Goal: Information Seeking & Learning: Learn about a topic

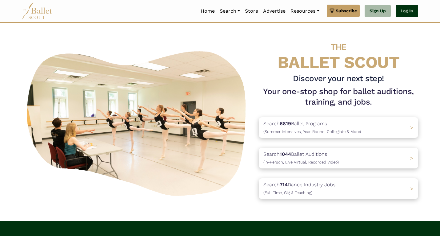
click at [410, 10] on link "Log In" at bounding box center [407, 11] width 22 height 12
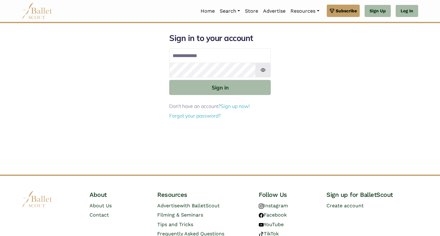
click at [212, 54] on input "Email address" at bounding box center [220, 55] width 102 height 15
type input "**********"
click at [264, 70] on img at bounding box center [263, 70] width 15 height 15
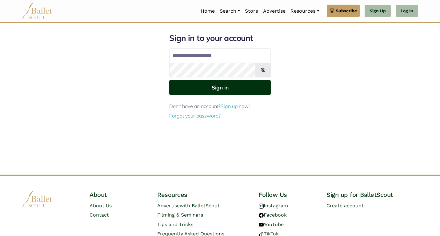
click at [220, 87] on button "Sign in" at bounding box center [220, 87] width 102 height 15
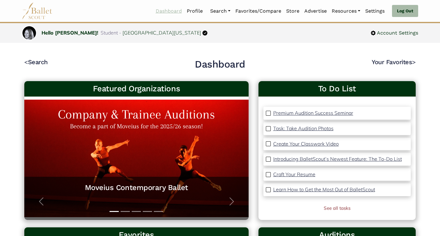
click at [173, 8] on link "Dashboard" at bounding box center [168, 11] width 31 height 13
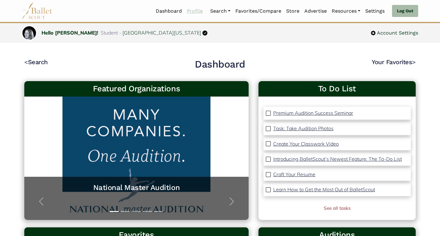
click at [194, 11] on link "Profile" at bounding box center [194, 11] width 21 height 13
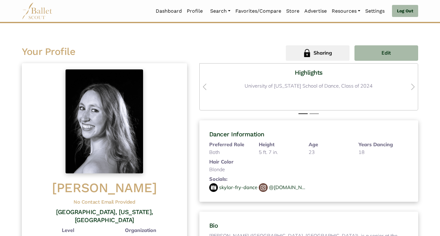
click at [40, 10] on img at bounding box center [37, 10] width 31 height 17
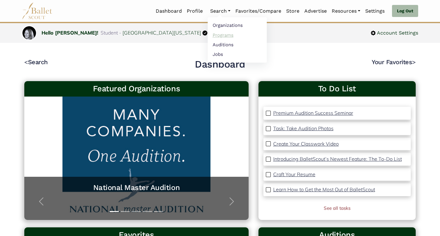
click at [222, 34] on link "Programs" at bounding box center [237, 35] width 59 height 10
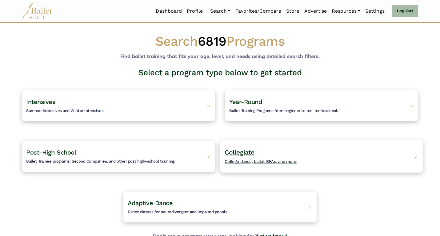
click at [243, 152] on span "Collegiate" at bounding box center [240, 152] width 30 height 8
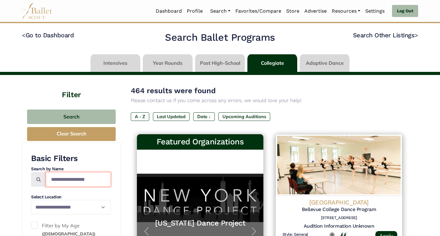
click at [74, 181] on input "Search by names..." at bounding box center [78, 179] width 65 height 14
type input "*******"
click at [38, 180] on icon at bounding box center [38, 178] width 5 height 5
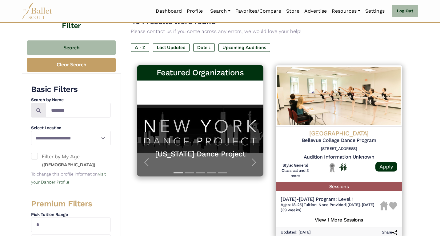
scroll to position [69, 0]
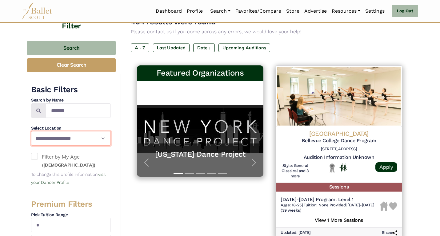
click at [103, 138] on select "**********" at bounding box center [71, 138] width 80 height 14
select select "**"
click at [31, 131] on select "**********" at bounding box center [71, 138] width 80 height 14
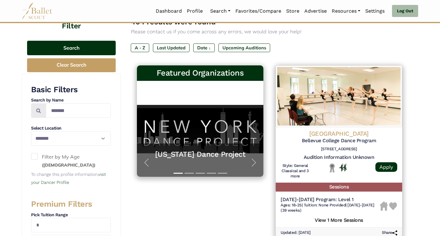
click at [80, 45] on button "Search" at bounding box center [71, 48] width 89 height 14
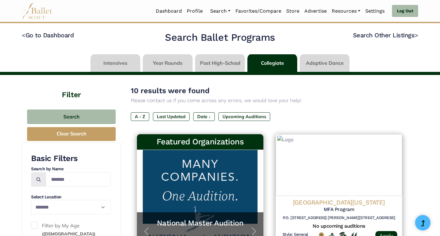
select select "**"
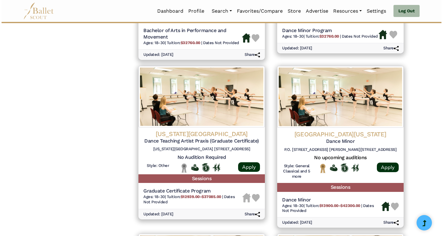
scroll to position [579, 0]
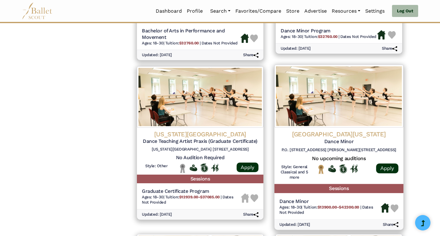
click at [331, 132] on h4 "[GEOGRAPHIC_DATA][US_STATE]" at bounding box center [339, 134] width 119 height 8
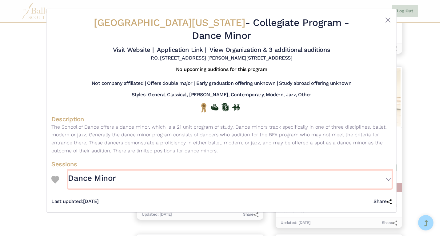
click at [389, 170] on button "Dance Minor" at bounding box center [230, 179] width 324 height 18
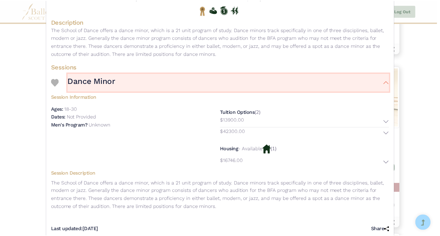
scroll to position [0, 0]
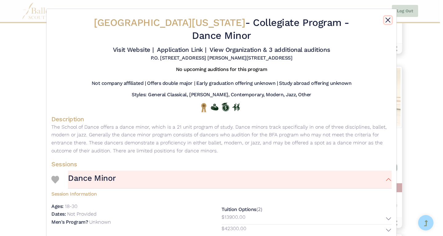
click at [386, 19] on button "Close" at bounding box center [388, 19] width 7 height 7
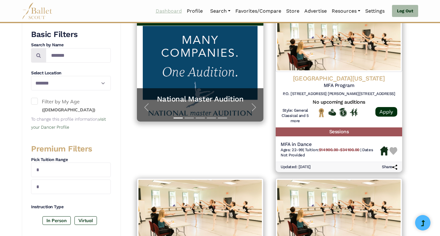
scroll to position [120, 0]
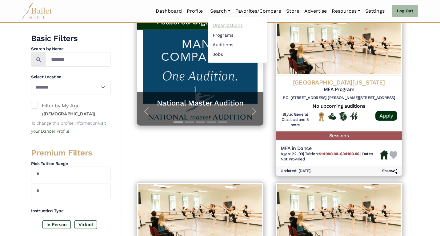
click at [221, 24] on link "Organizations" at bounding box center [237, 26] width 59 height 10
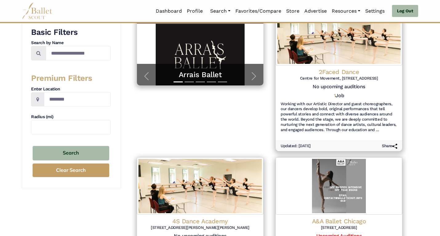
scroll to position [109, 0]
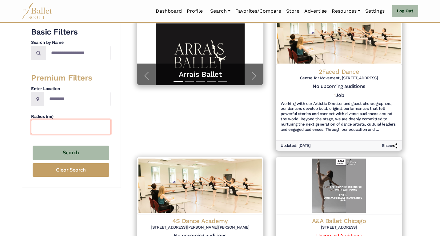
click at [56, 126] on input "text" at bounding box center [71, 126] width 80 height 14
click at [48, 129] on input "text" at bounding box center [71, 126] width 80 height 14
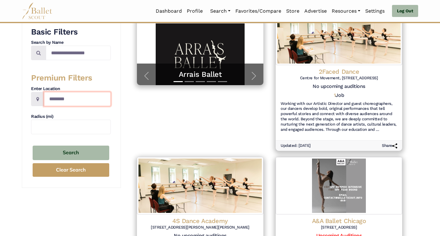
click at [79, 99] on input "Location" at bounding box center [77, 99] width 67 height 14
type input "**********"
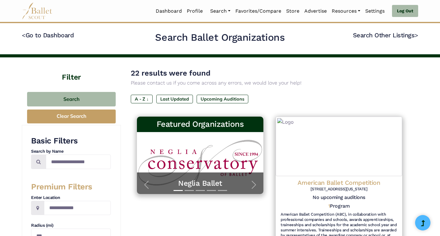
click at [25, 124] on div "Search Clear Search" at bounding box center [71, 107] width 99 height 34
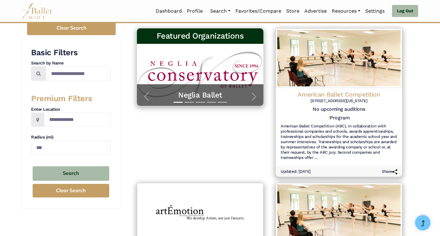
scroll to position [89, 0]
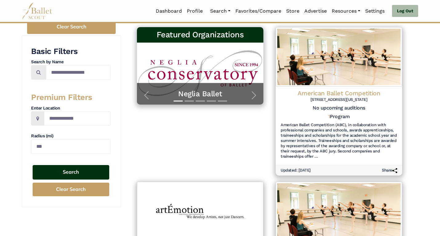
click at [66, 172] on button "Search" at bounding box center [71, 172] width 77 height 14
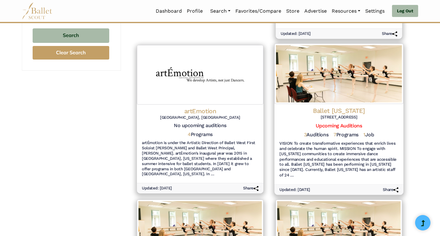
scroll to position [226, 0]
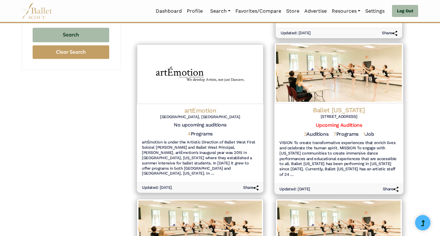
click at [371, 132] on h5 "1 Job" at bounding box center [369, 134] width 10 height 6
click at [365, 131] on span "1" at bounding box center [365, 134] width 2 height 6
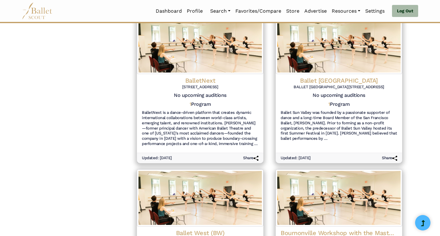
scroll to position [410, 0]
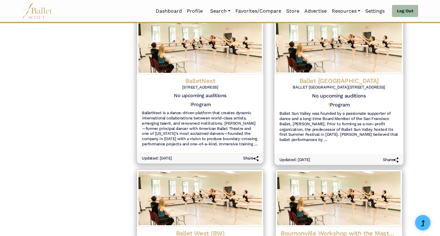
click at [329, 115] on h6 "Ballet Sun Valley was founded by a passionate supporter of dance and a long-tim…" at bounding box center [339, 127] width 119 height 32
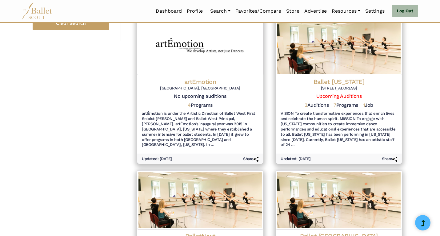
scroll to position [255, 0]
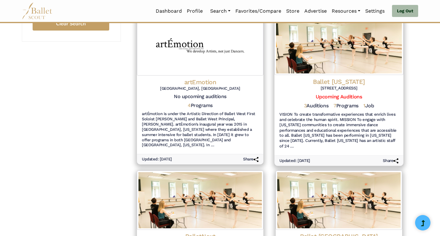
click at [340, 80] on h4 "Ballet [US_STATE]" at bounding box center [339, 82] width 119 height 8
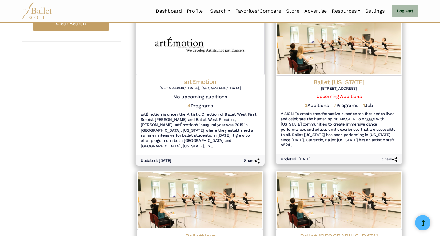
click at [205, 54] on img at bounding box center [200, 44] width 129 height 60
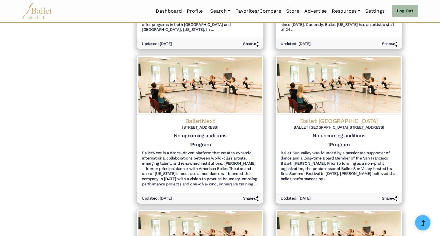
scroll to position [370, 0]
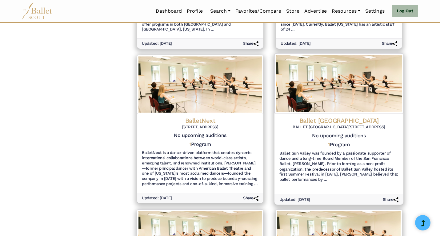
click at [329, 154] on h6 "Ballet Sun Valley was founded by a passionate supporter of dance and a long-tim…" at bounding box center [339, 166] width 119 height 32
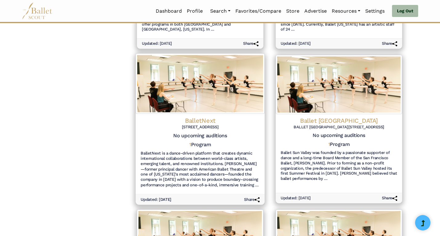
click at [193, 156] on h6 "BalletNext is a dance-driven platform that creates dynamic international collab…" at bounding box center [200, 168] width 119 height 37
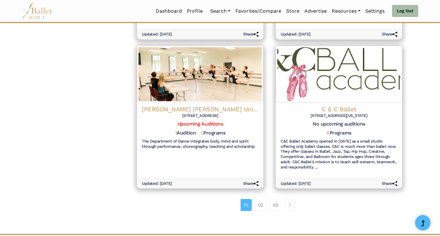
scroll to position [684, 0]
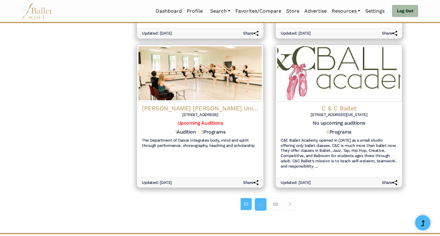
click at [257, 202] on link "02" at bounding box center [261, 204] width 12 height 12
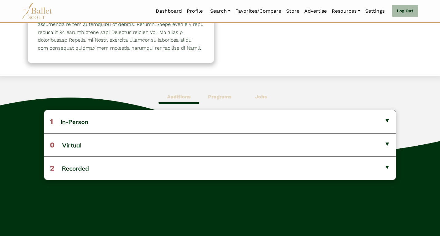
scroll to position [110, 0]
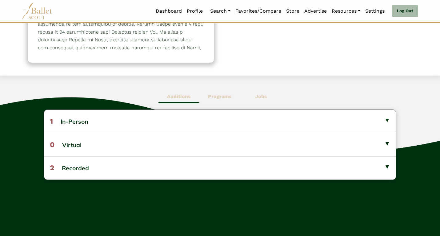
click at [261, 95] on b "Jobs" at bounding box center [261, 96] width 12 height 6
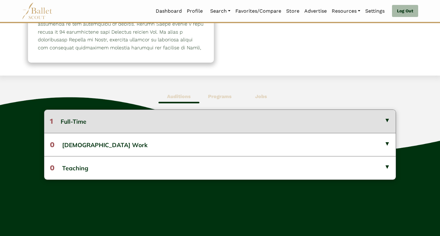
click at [151, 118] on button "1 Full-Time" at bounding box center [220, 121] width 352 height 23
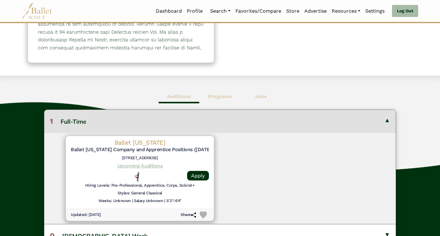
click at [134, 166] on link "Upcoming Auditions" at bounding box center [139, 166] width 45 height 6
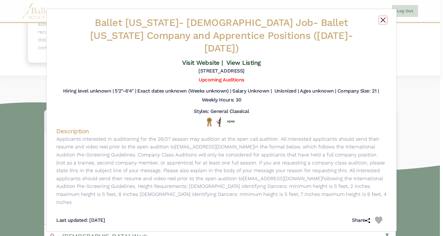
click at [384, 21] on button "Close" at bounding box center [383, 19] width 7 height 7
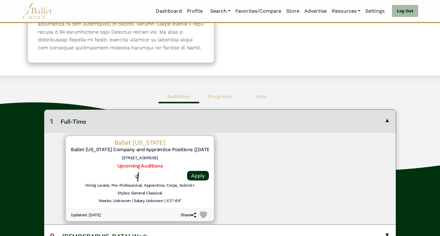
scroll to position [0, 0]
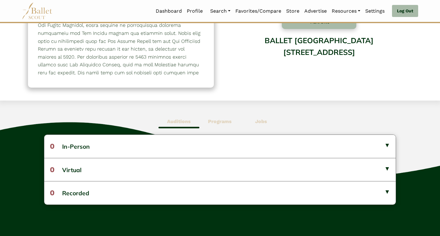
scroll to position [85, 0]
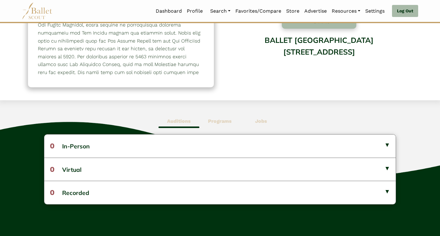
click at [218, 120] on b "Programs" at bounding box center [220, 121] width 24 height 6
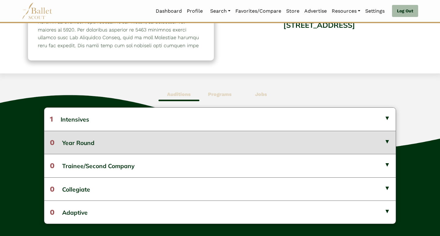
scroll to position [112, 0]
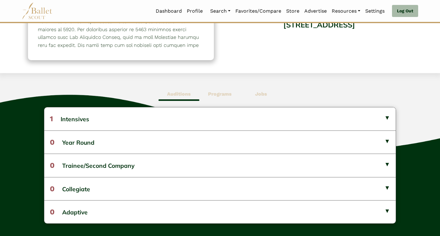
click at [264, 94] on b "Jobs" at bounding box center [261, 94] width 12 height 6
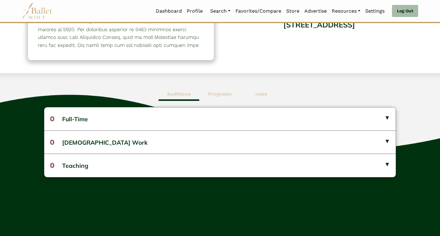
click at [183, 92] on b "Auditions" at bounding box center [179, 94] width 24 height 6
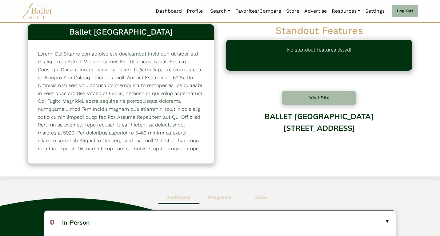
scroll to position [9, 0]
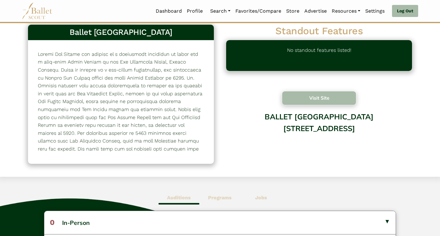
click at [323, 97] on button "Visit Site" at bounding box center [319, 98] width 75 height 14
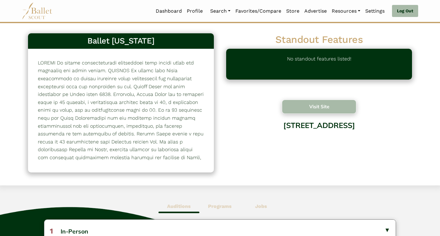
click at [319, 102] on button "Visit Site" at bounding box center [319, 106] width 75 height 14
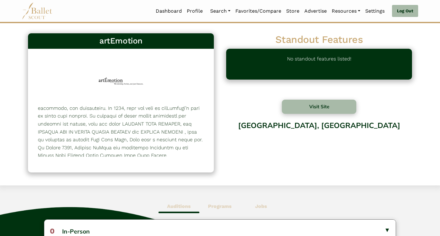
scroll to position [137, 0]
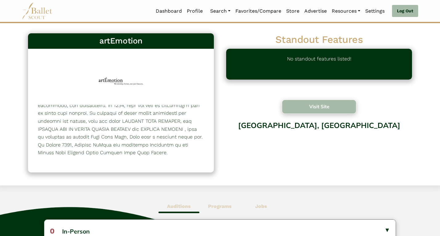
click at [329, 103] on button "Visit Site" at bounding box center [319, 106] width 75 height 14
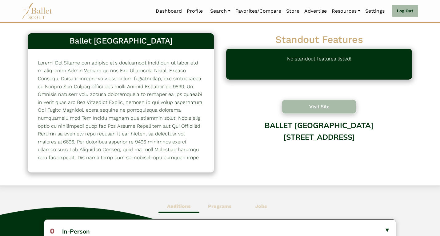
click at [327, 107] on button "Visit Site" at bounding box center [319, 106] width 75 height 14
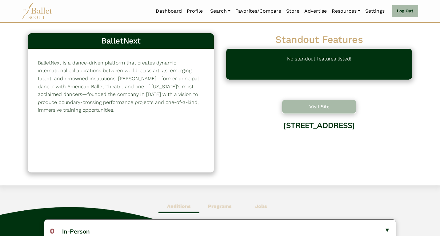
click at [311, 109] on button "Visit Site" at bounding box center [319, 106] width 75 height 14
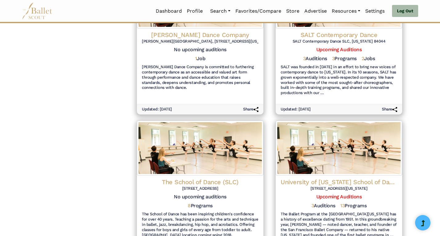
scroll to position [604, 0]
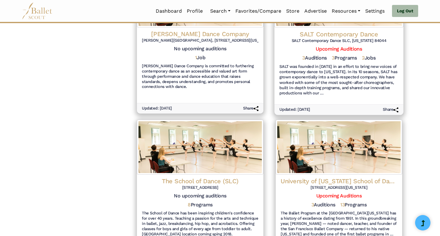
click at [339, 68] on h6 "SALT was founded in [DATE] in an effort to bring new voices of contemporary dan…" at bounding box center [339, 80] width 119 height 32
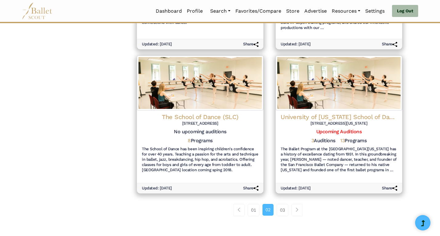
scroll to position [668, 0]
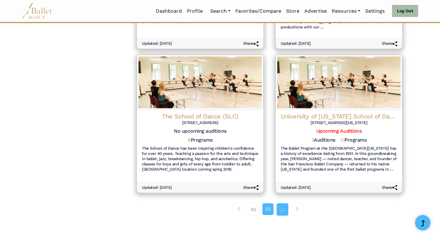
click at [282, 204] on link "03" at bounding box center [283, 209] width 12 height 12
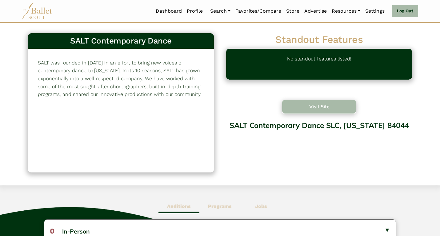
click at [313, 104] on button "Visit Site" at bounding box center [319, 106] width 75 height 14
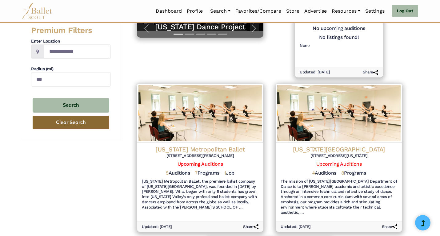
scroll to position [156, 0]
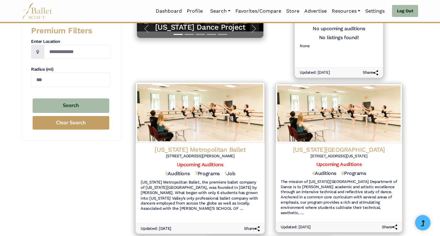
click at [205, 127] on img at bounding box center [200, 112] width 129 height 60
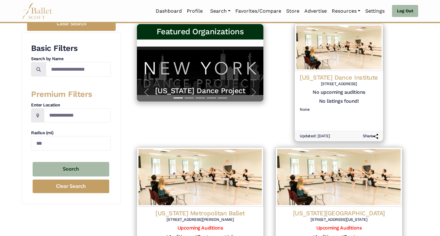
scroll to position [92, 0]
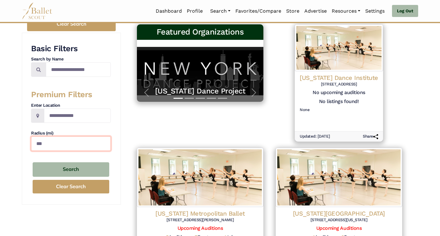
click at [56, 145] on input "***" at bounding box center [71, 143] width 80 height 14
drag, startPoint x: 56, startPoint y: 145, endPoint x: 10, endPoint y: 143, distance: 45.6
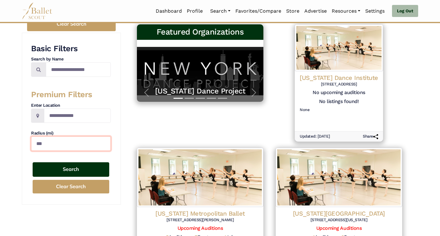
type input "***"
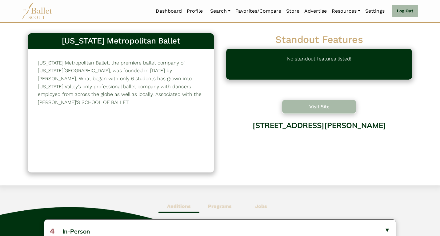
click at [329, 107] on button "Visit Site" at bounding box center [319, 106] width 75 height 14
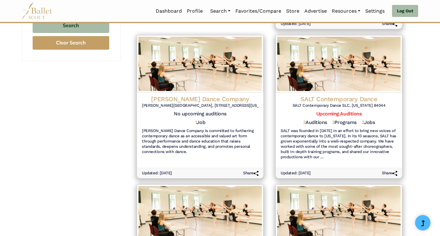
scroll to position [236, 0]
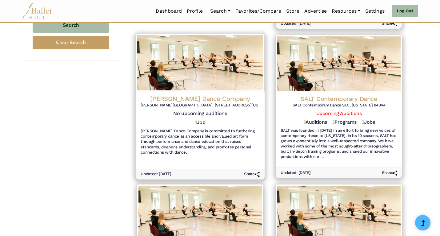
click at [201, 135] on h6 "Ririe-Woodbury Dance Company is committed to furthering contemporary dance as a…" at bounding box center [200, 141] width 119 height 26
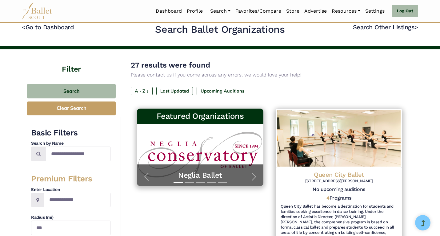
scroll to position [0, 0]
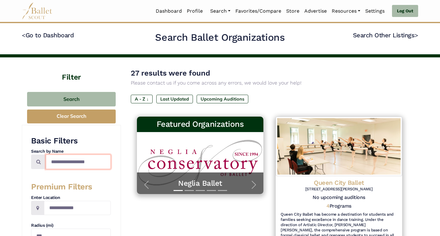
click at [71, 164] on input "Search by names..." at bounding box center [78, 161] width 65 height 14
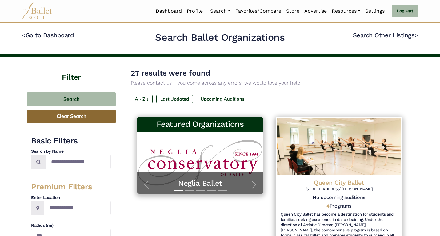
click at [74, 115] on button "Clear Search" at bounding box center [71, 116] width 89 height 14
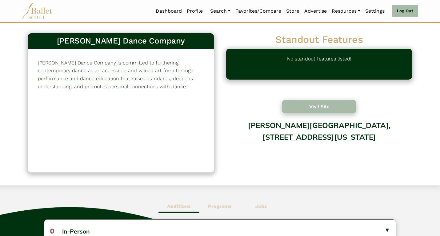
click at [323, 107] on button "Visit Site" at bounding box center [319, 106] width 75 height 14
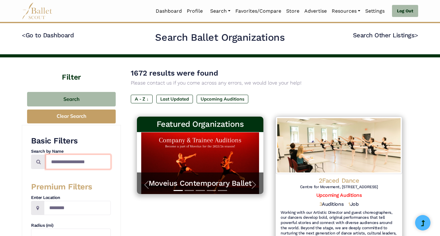
click at [72, 162] on input "Search by names..." at bounding box center [78, 161] width 65 height 14
type input "*****"
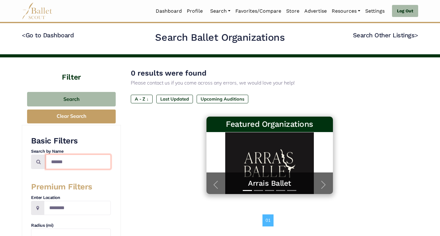
drag, startPoint x: 75, startPoint y: 160, endPoint x: 23, endPoint y: 159, distance: 52.1
click at [23, 159] on div "Basic Filters Search by Name ***** Premium Filters Enter Location Radius (mi) S…" at bounding box center [71, 211] width 99 height 172
click at [21, 134] on div "Filter Search Clear Search Basic Filters Search by Name Premium Filters Enter L…" at bounding box center [220, 176] width 406 height 239
click at [166, 10] on link "Dashboard" at bounding box center [168, 11] width 31 height 13
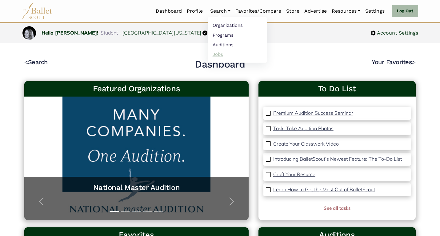
click at [216, 52] on link "Jobs" at bounding box center [237, 54] width 59 height 10
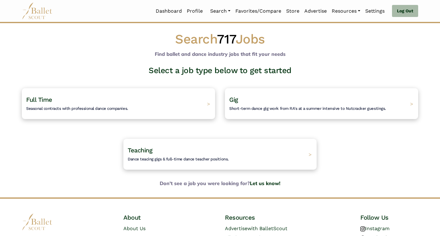
scroll to position [1, 0]
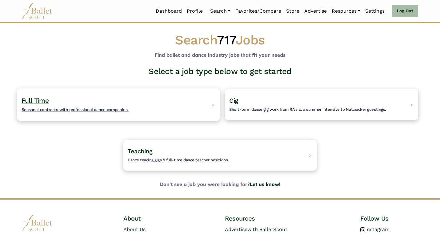
click at [94, 105] on h4 "Full Time Seasonal contracts with professional dance companies." at bounding box center [75, 104] width 107 height 17
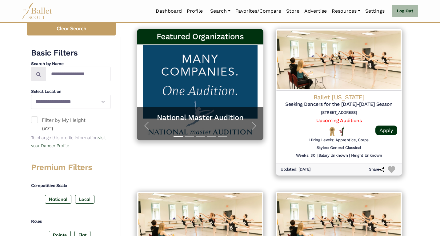
scroll to position [119, 0]
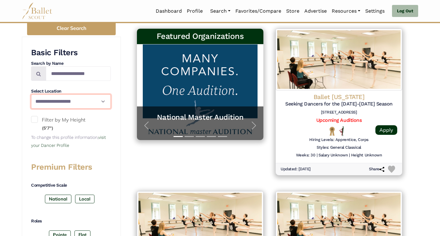
click at [103, 101] on select "**********" at bounding box center [71, 101] width 80 height 14
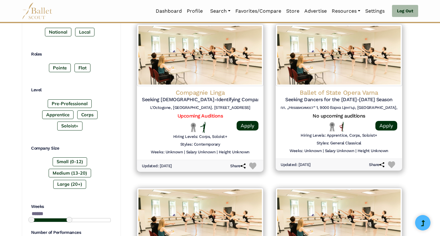
scroll to position [285, 0]
click at [52, 115] on label "Apprentice" at bounding box center [57, 115] width 31 height 9
click at [88, 114] on label "Corps" at bounding box center [87, 115] width 20 height 9
click at [69, 128] on label "Soloist+" at bounding box center [69, 126] width 25 height 9
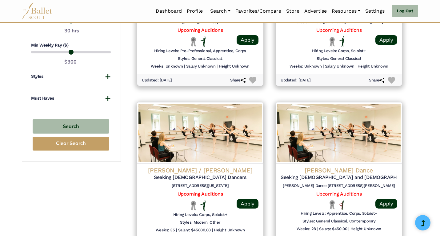
scroll to position [535, 0]
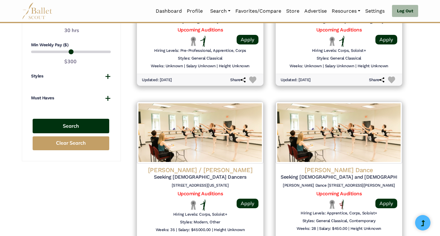
click at [64, 119] on button "Search" at bounding box center [71, 126] width 77 height 14
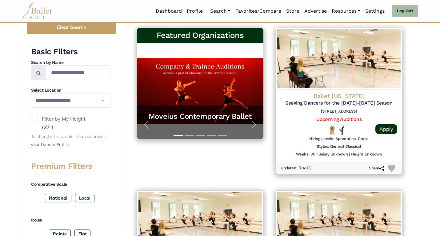
scroll to position [120, 0]
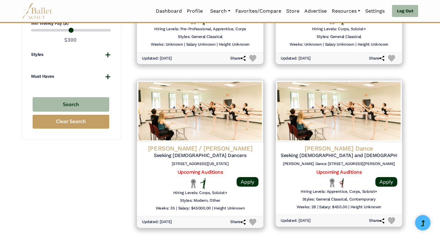
scroll to position [557, 0]
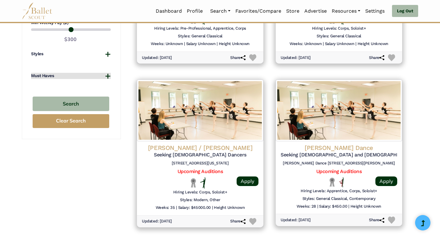
click at [107, 77] on button "Must Haves" at bounding box center [71, 76] width 80 height 6
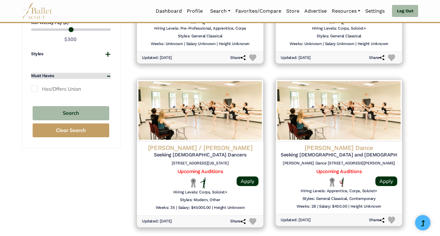
click at [107, 77] on button "Must Haves" at bounding box center [71, 76] width 80 height 6
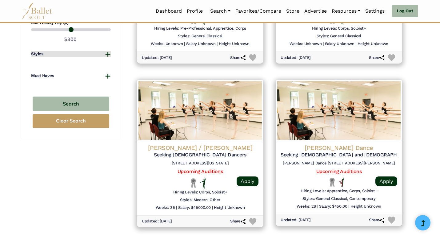
click at [108, 53] on button "Styles" at bounding box center [71, 54] width 80 height 6
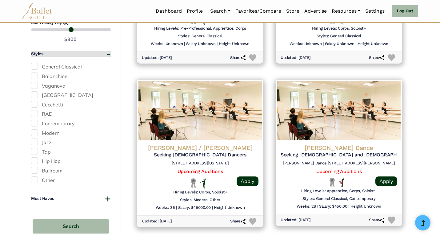
click at [108, 53] on button "Styles" at bounding box center [71, 54] width 80 height 6
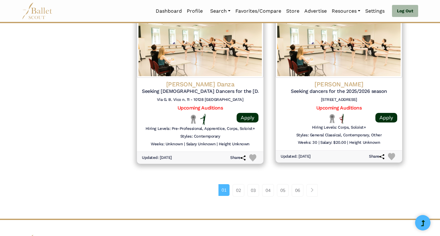
scroll to position [785, 0]
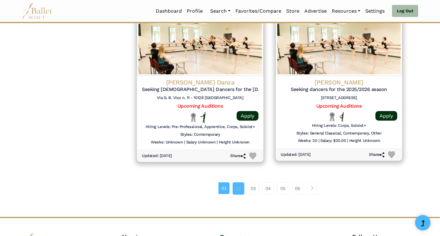
click at [236, 191] on link "02" at bounding box center [239, 188] width 12 height 12
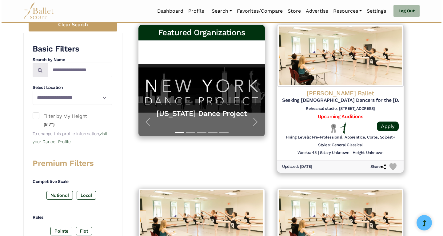
scroll to position [120, 0]
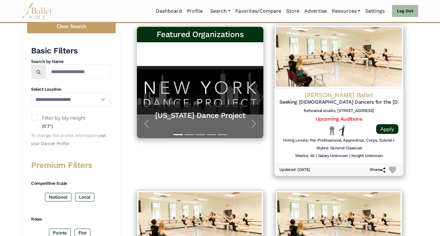
click at [349, 96] on h4 "[PERSON_NAME] Ballet" at bounding box center [339, 95] width 119 height 8
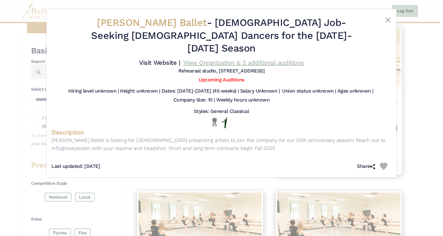
click at [236, 59] on link "View Organization & 2 additional auditions" at bounding box center [244, 62] width 121 height 7
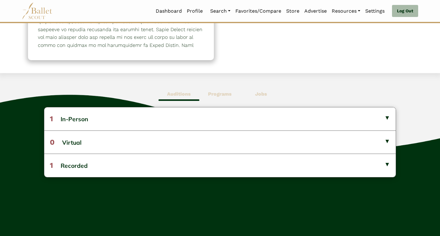
scroll to position [112, 0]
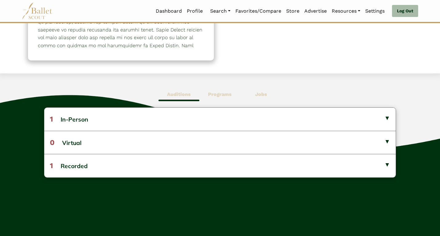
click at [260, 94] on b "Jobs" at bounding box center [261, 94] width 12 height 6
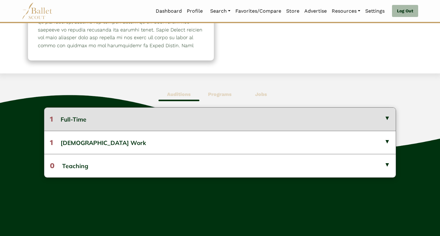
click at [202, 115] on button "1 Full-Time" at bounding box center [220, 118] width 352 height 23
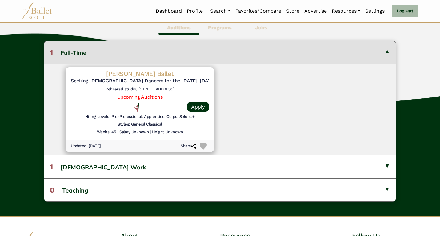
scroll to position [179, 0]
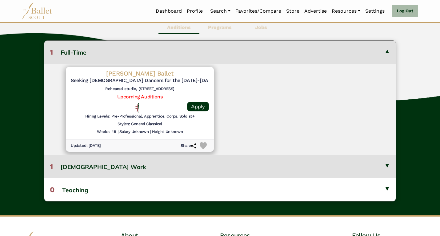
click at [127, 160] on button "1 [DEMOGRAPHIC_DATA] Work" at bounding box center [220, 166] width 352 height 23
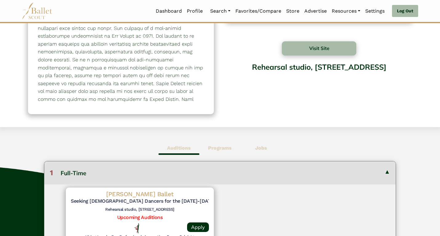
scroll to position [57, 0]
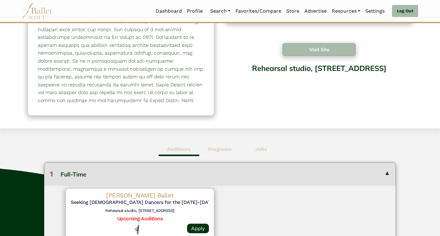
click at [322, 52] on button "Visit Site" at bounding box center [319, 49] width 75 height 14
